Goal: Transaction & Acquisition: Purchase product/service

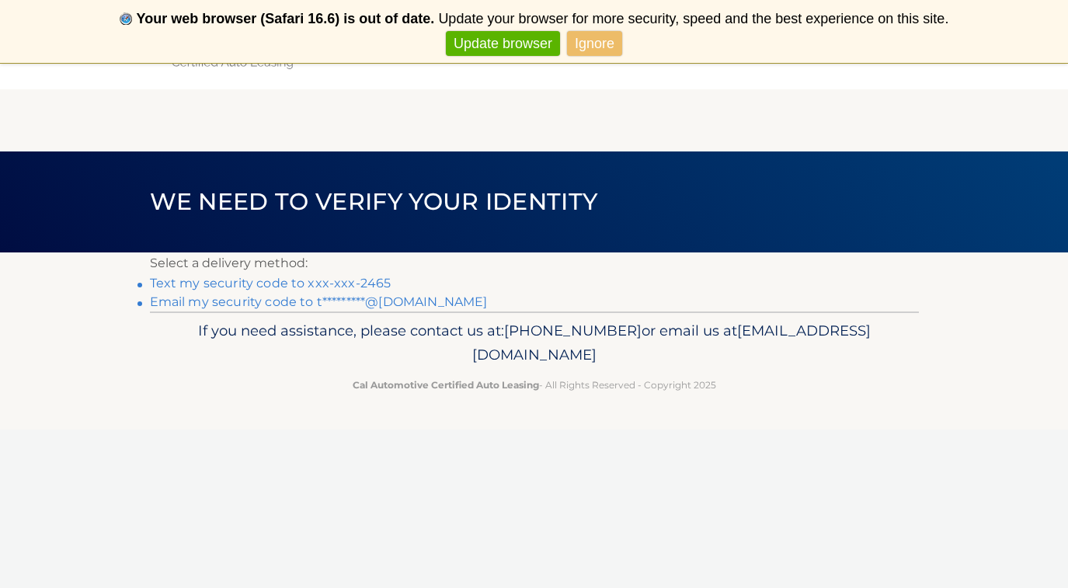
click at [351, 284] on link "Text my security code to xxx-xxx-2465" at bounding box center [271, 283] width 242 height 15
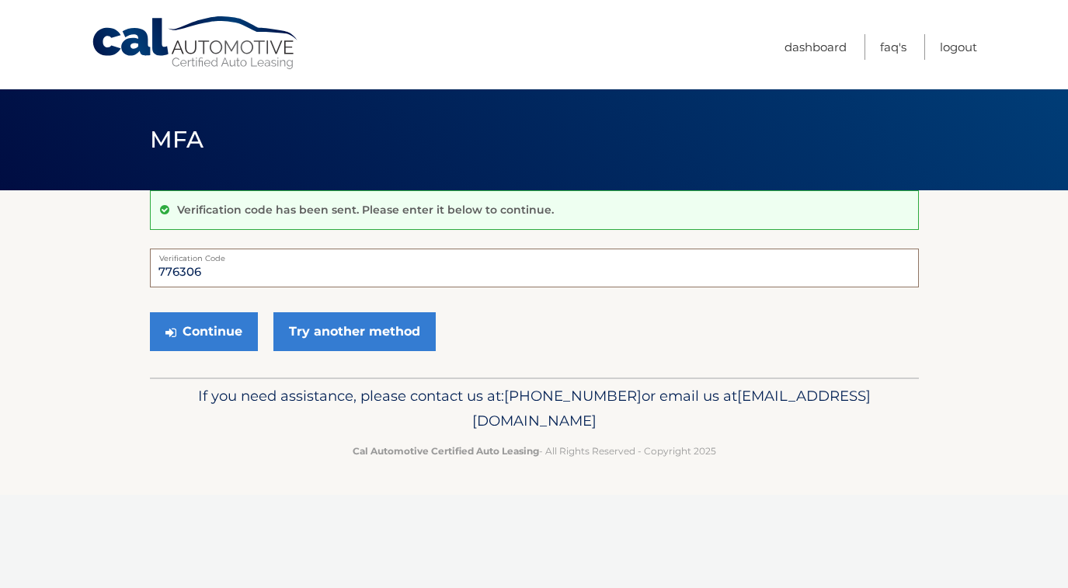
type input "776306"
click at [203, 331] on button "Continue" at bounding box center [204, 331] width 108 height 39
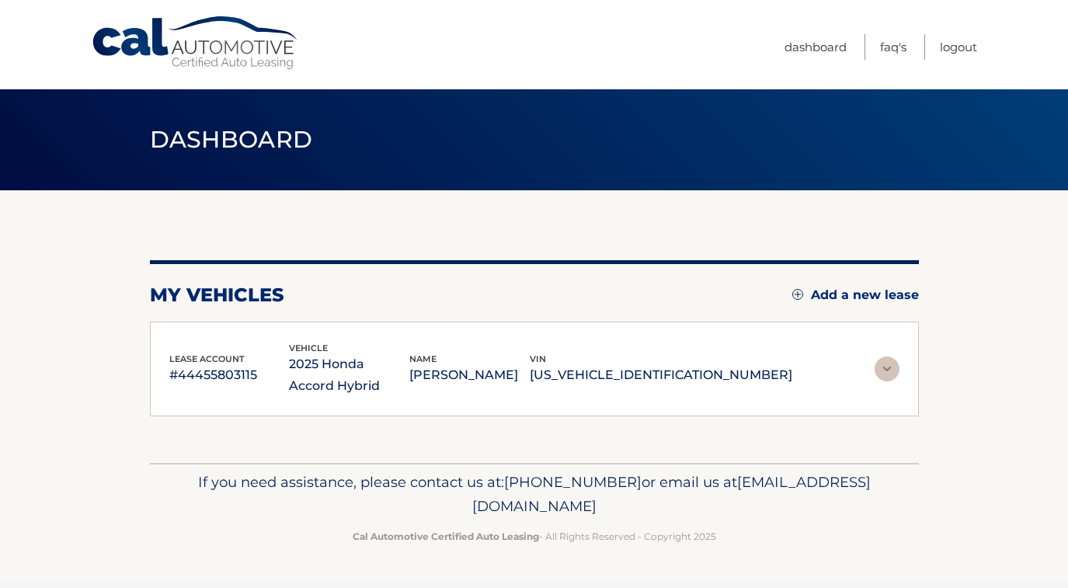
click at [894, 367] on img at bounding box center [887, 369] width 25 height 25
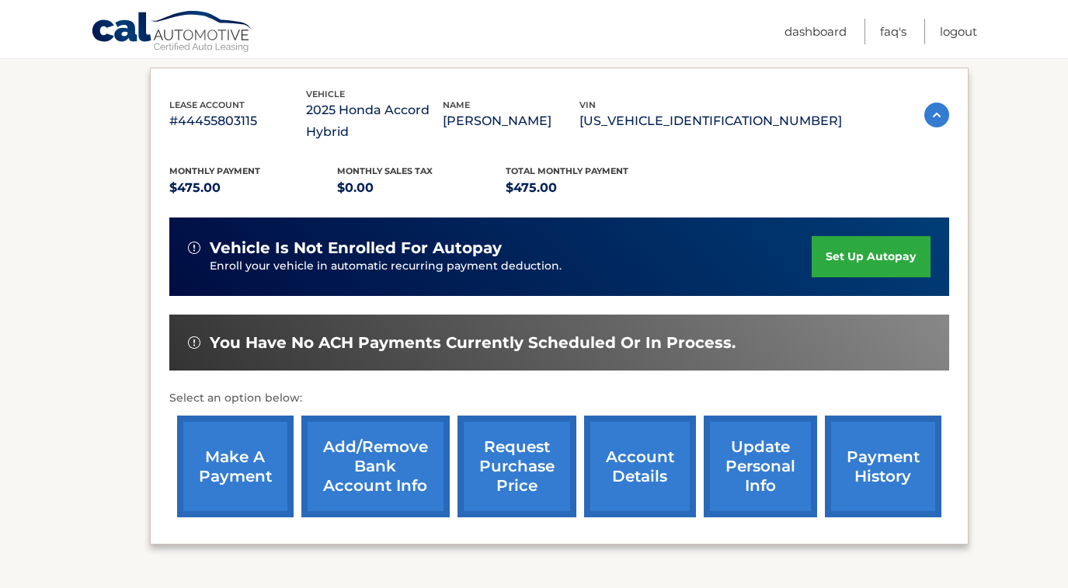
scroll to position [263, 0]
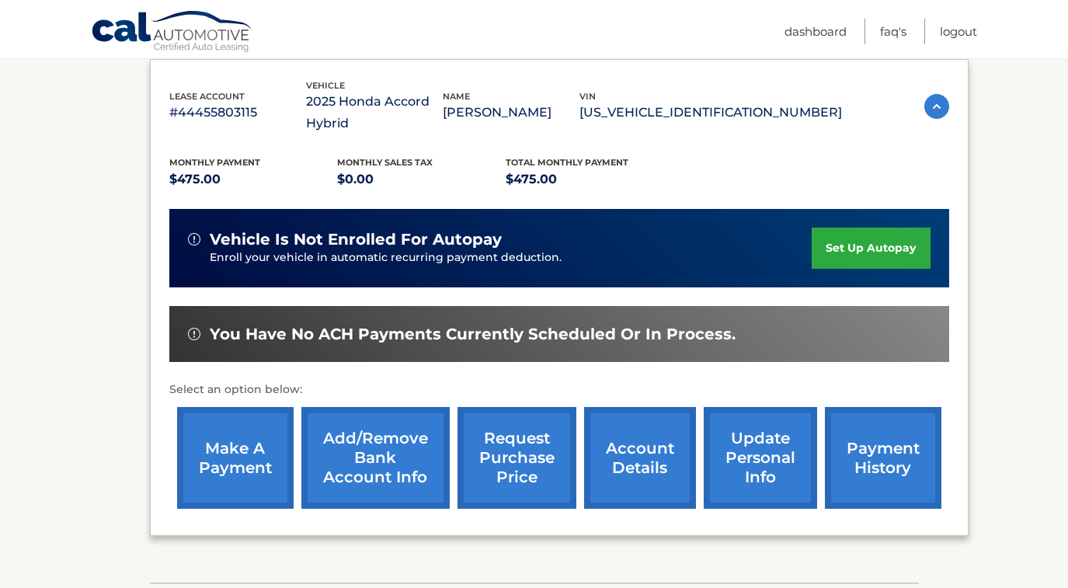
click at [237, 444] on link "make a payment" at bounding box center [235, 458] width 117 height 102
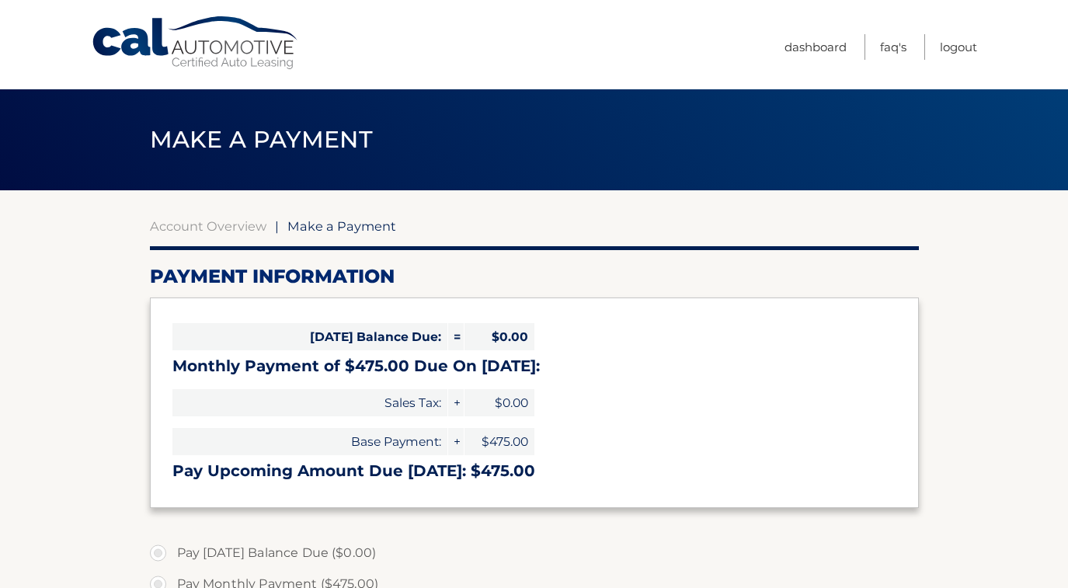
select select "NmU1ZTYzNzItZjdlNi00YzdmLWEwYzYtNGE3ZjdiNzQ3ZDMz"
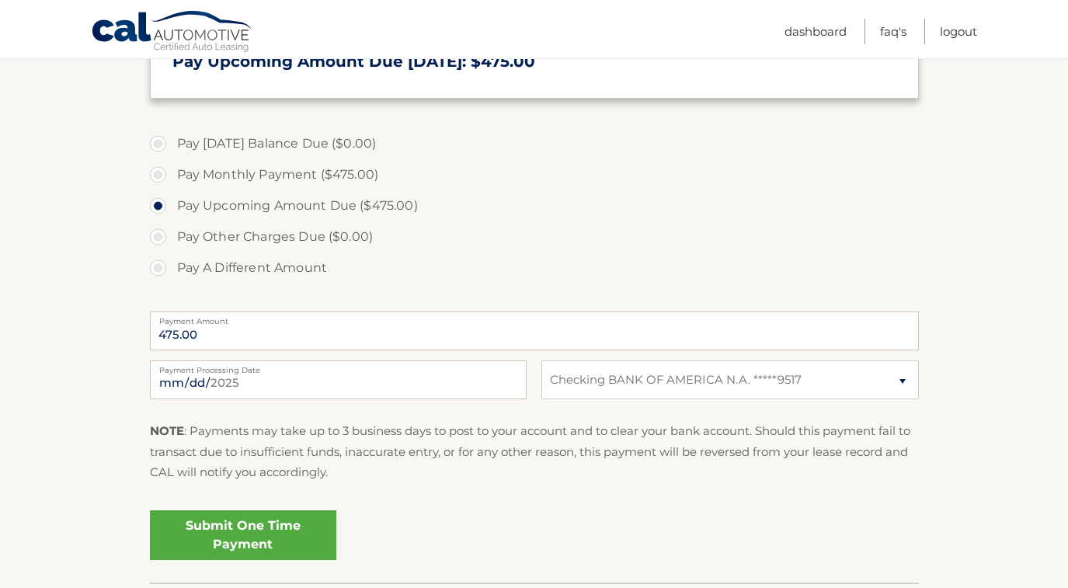
scroll to position [416, 0]
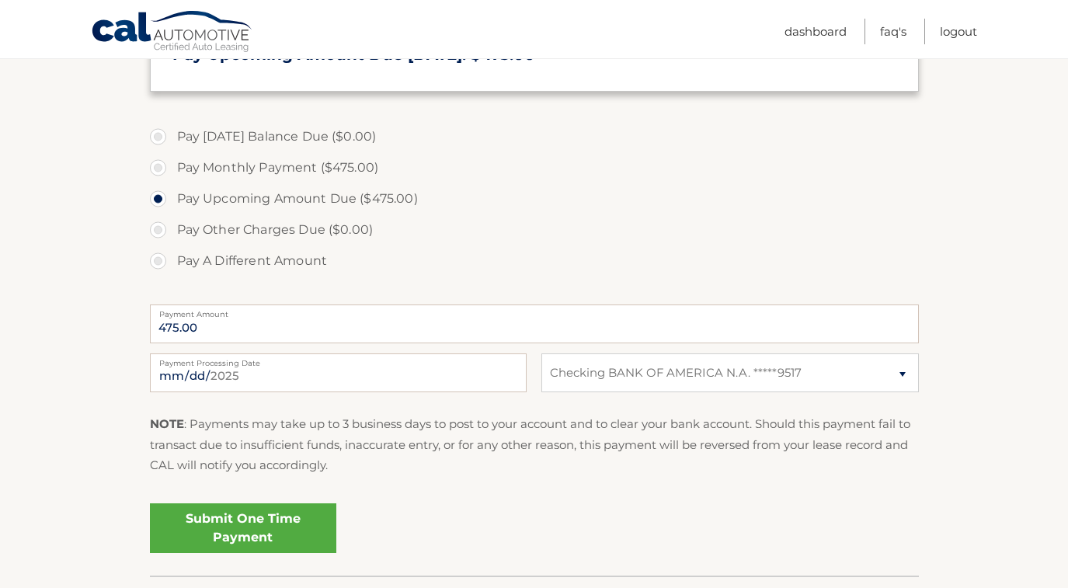
click at [277, 521] on link "Submit One Time Payment" at bounding box center [243, 528] width 186 height 50
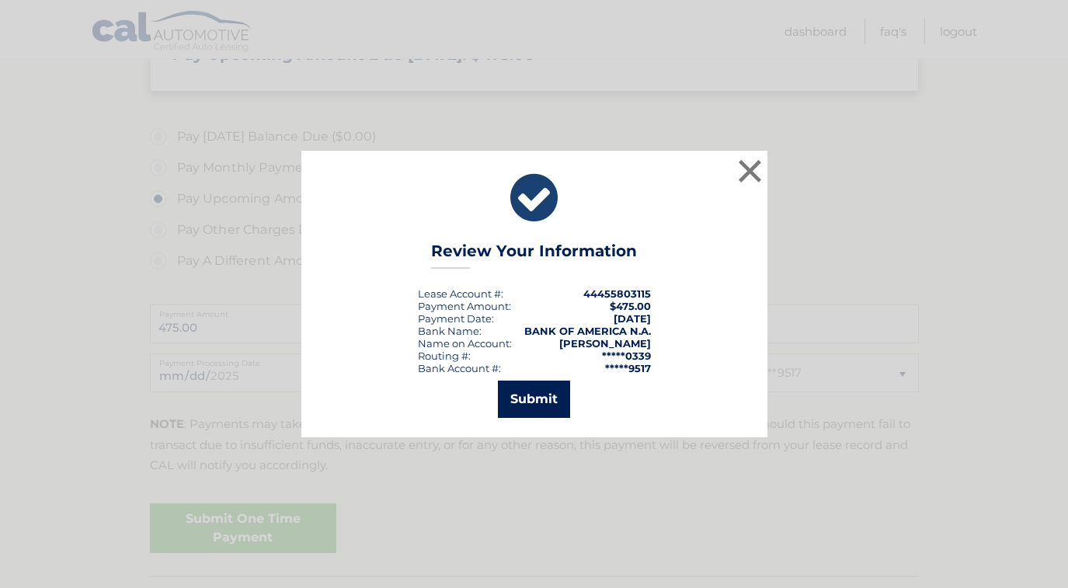
click at [528, 396] on button "Submit" at bounding box center [534, 399] width 72 height 37
